Goal: Check status

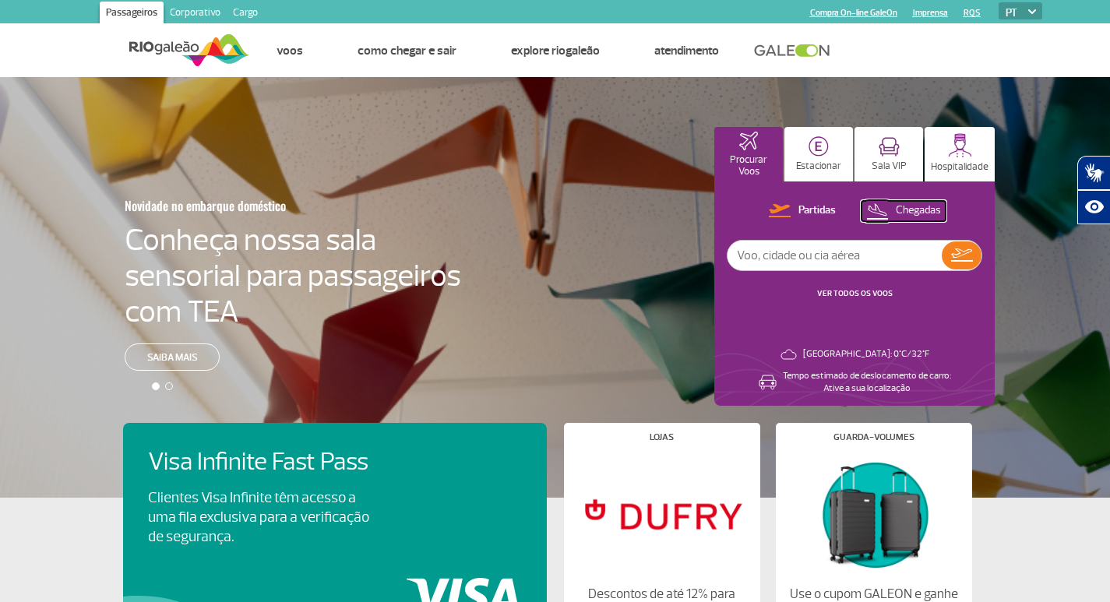
click at [891, 203] on button "Chegadas" at bounding box center [904, 211] width 84 height 20
click at [854, 290] on link "VER TODOS OS VOOS" at bounding box center [855, 293] width 76 height 10
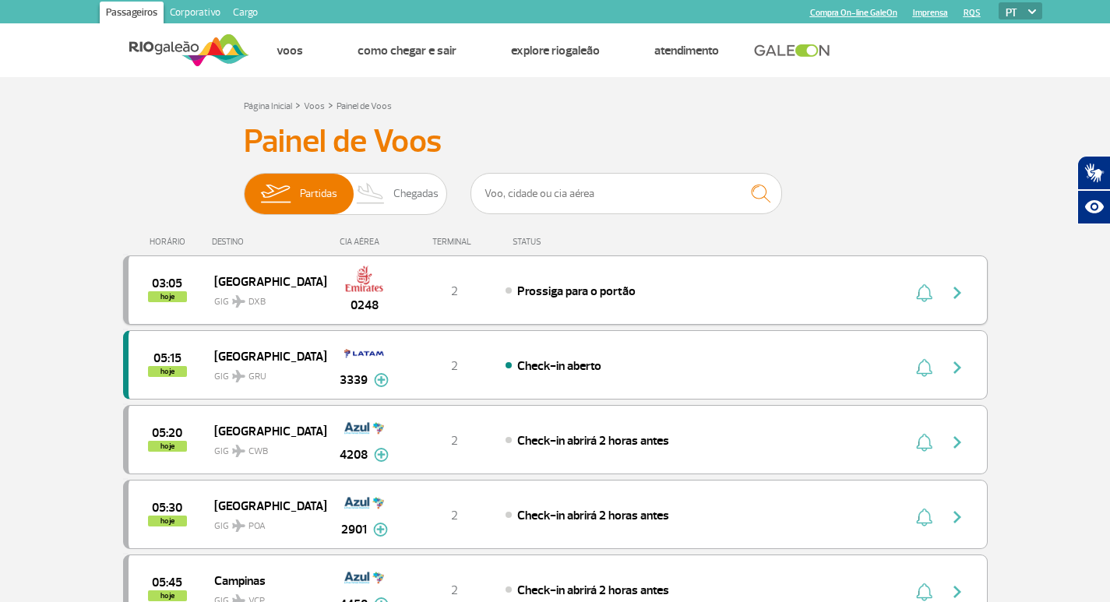
click at [367, 293] on div "0248" at bounding box center [364, 290] width 77 height 49
click at [959, 289] on img "button" at bounding box center [957, 293] width 19 height 19
click at [392, 193] on img at bounding box center [371, 194] width 46 height 41
click at [244, 186] on input "Partidas Chegadas" at bounding box center [244, 186] width 0 height 0
